Goal: Transaction & Acquisition: Subscribe to service/newsletter

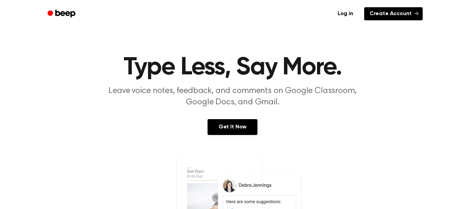
click at [412, 15] on link "Create Account" at bounding box center [393, 13] width 59 height 13
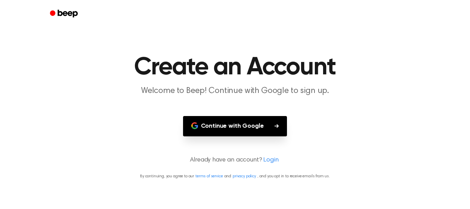
click at [250, 130] on button "Continue with Google" at bounding box center [235, 126] width 104 height 20
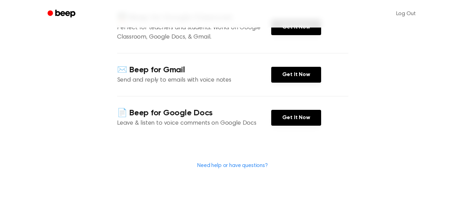
scroll to position [109, 0]
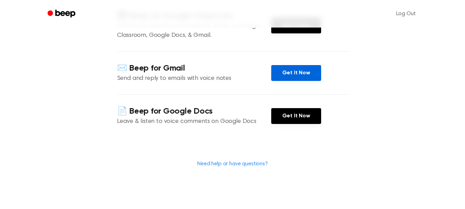
click at [297, 81] on link "Get It Now" at bounding box center [296, 73] width 50 height 16
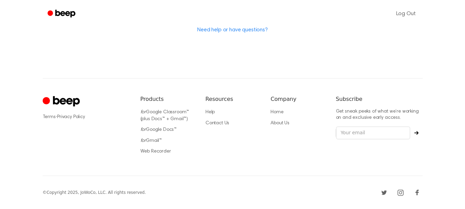
scroll to position [86, 0]
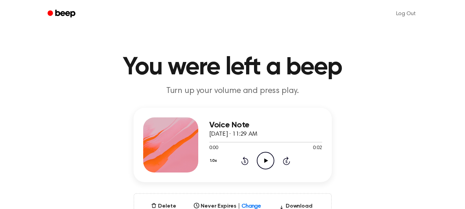
scroll to position [75, 0]
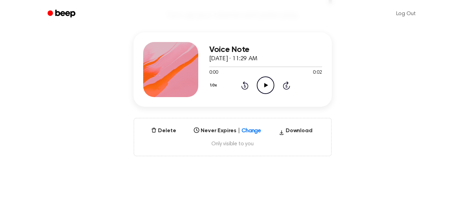
click at [266, 94] on icon "Play Audio" at bounding box center [266, 85] width 18 height 18
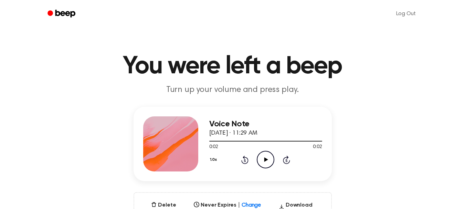
scroll to position [0, 0]
